Goal: Information Seeking & Learning: Learn about a topic

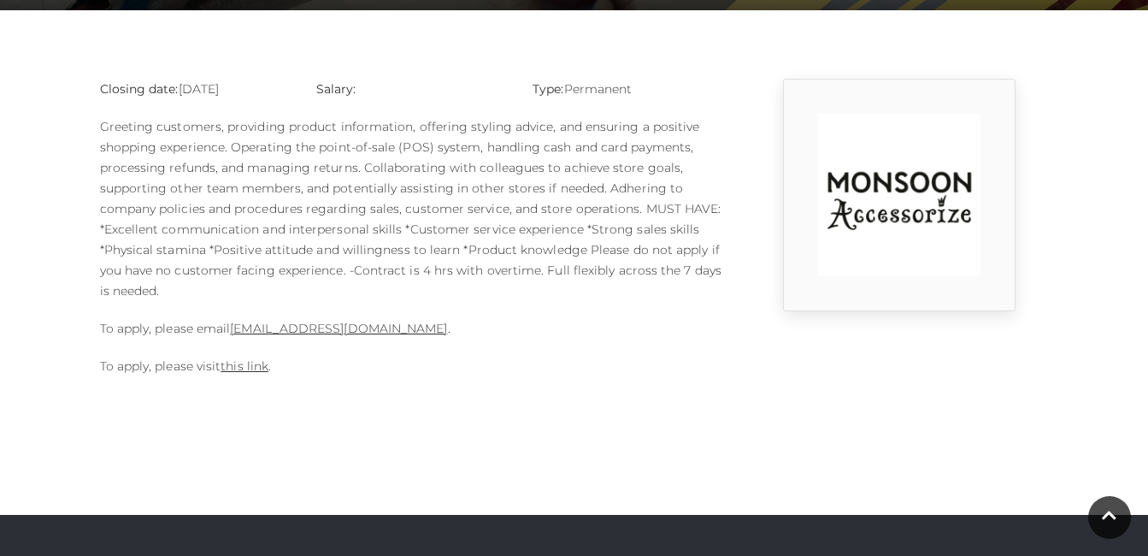
scroll to position [426, 0]
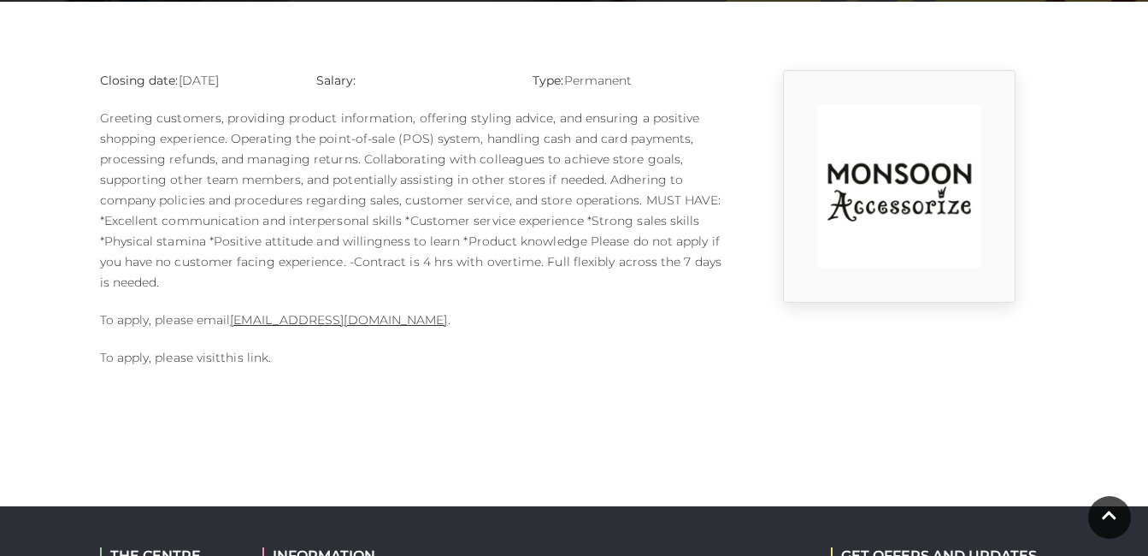
click at [259, 355] on link "this link" at bounding box center [245, 357] width 48 height 15
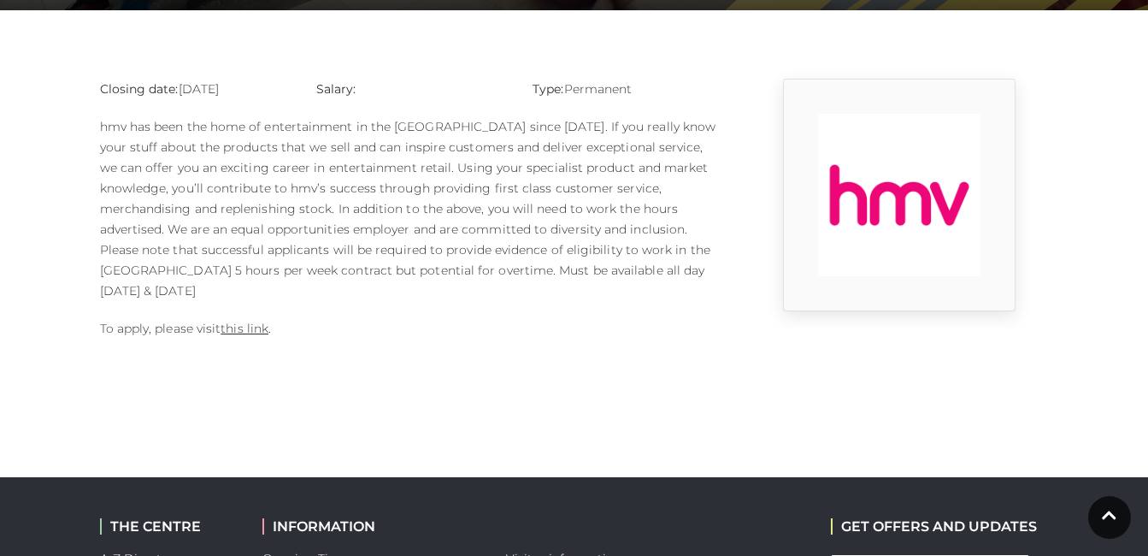
scroll to position [410, 0]
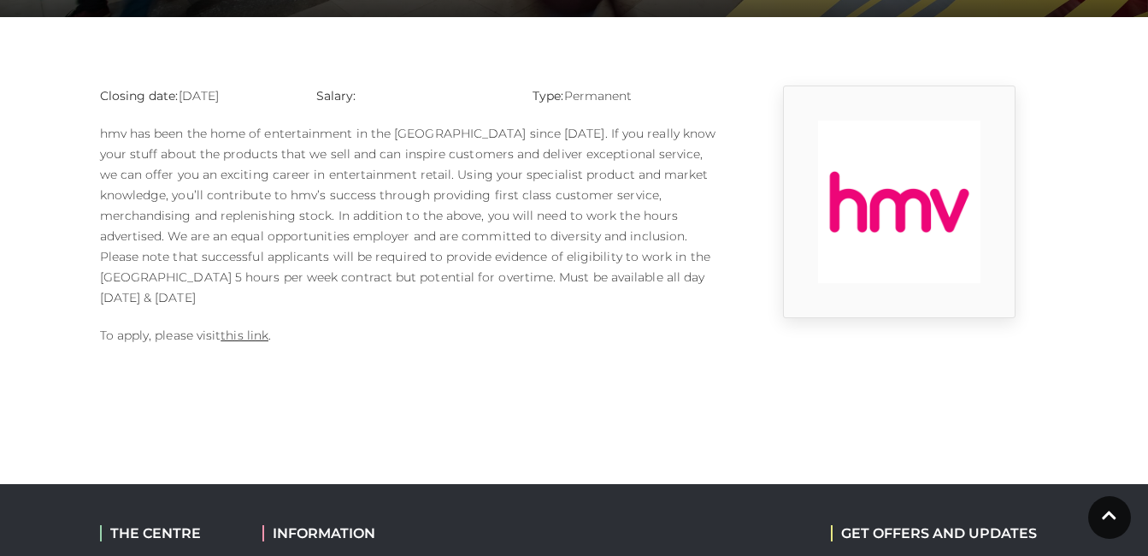
drag, startPoint x: 539, startPoint y: 275, endPoint x: 530, endPoint y: 280, distance: 9.6
click at [530, 280] on p "hmv has been the home of entertainment in the UK since 1921. If you really know…" at bounding box center [412, 215] width 624 height 185
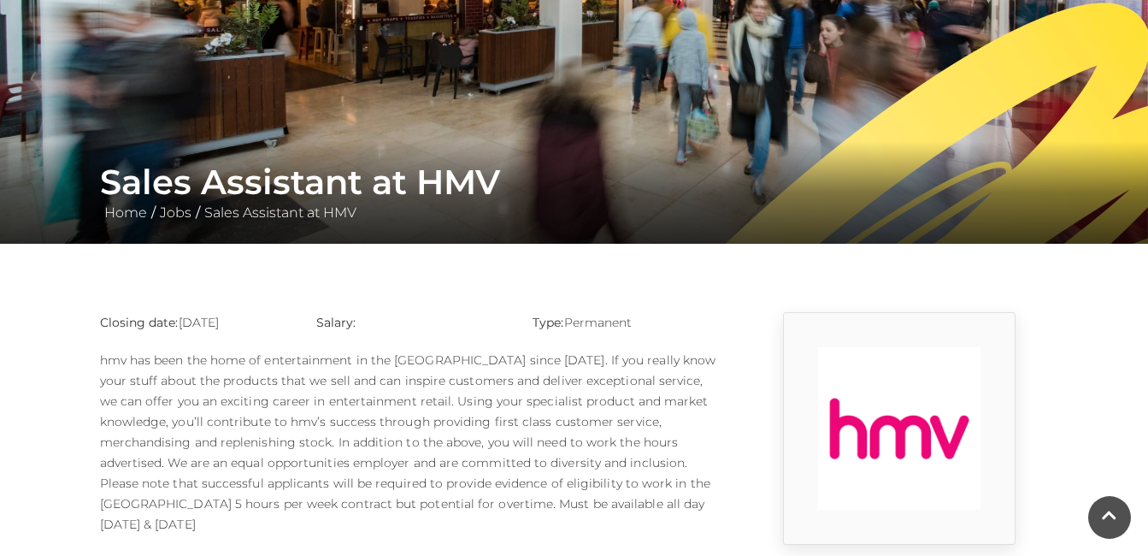
scroll to position [0, 0]
